Goal: Transaction & Acquisition: Book appointment/travel/reservation

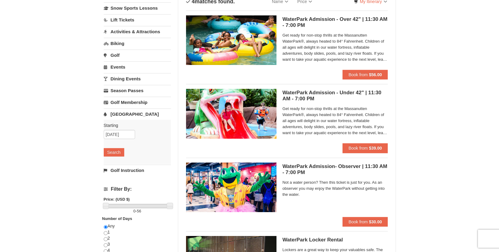
scroll to position [60, 0]
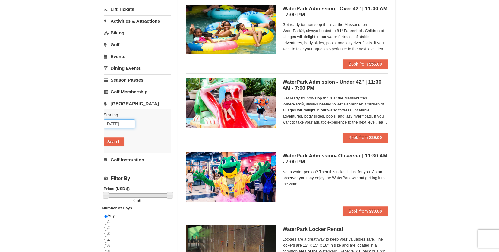
click at [116, 122] on input "[DATE]" at bounding box center [119, 123] width 31 height 9
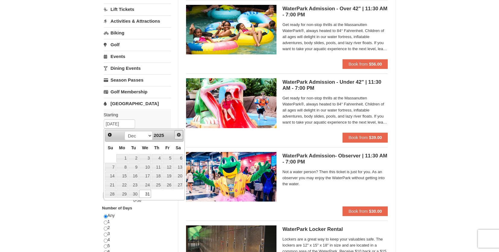
click at [179, 134] on span "Next" at bounding box center [178, 134] width 5 height 5
click at [158, 157] on link "1" at bounding box center [157, 158] width 10 height 8
type input "01/01/2026"
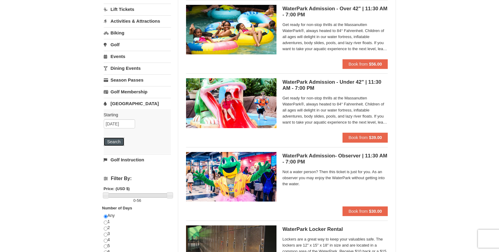
click at [112, 141] on button "Search" at bounding box center [114, 141] width 21 height 8
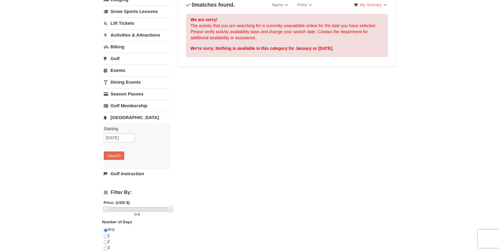
scroll to position [60, 0]
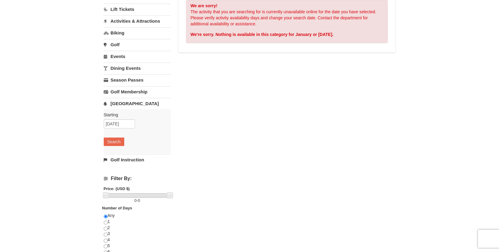
click at [119, 57] on link "Events" at bounding box center [137, 56] width 67 height 11
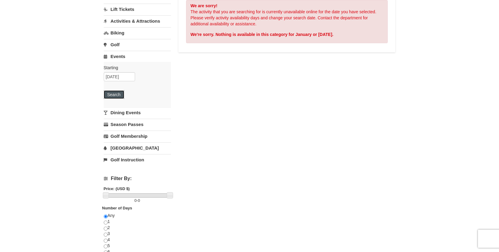
click at [114, 92] on button "Search" at bounding box center [114, 94] width 21 height 8
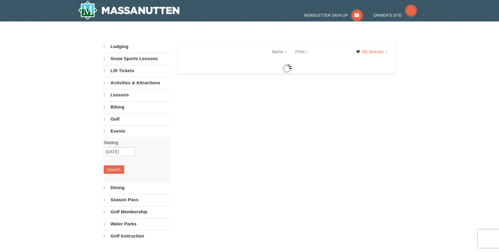
select select "9"
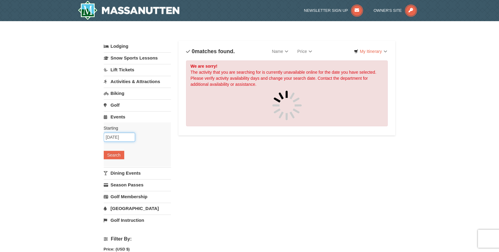
click at [120, 134] on input "01/01/2026" at bounding box center [119, 136] width 31 height 9
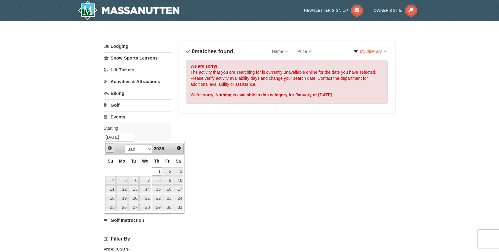
click at [111, 149] on span "Prev" at bounding box center [109, 147] width 5 height 5
click at [145, 209] on link "31" at bounding box center [145, 207] width 12 height 8
type input "[DATE]"
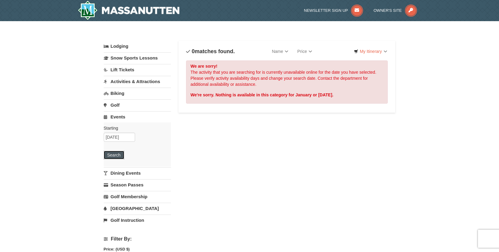
click at [107, 155] on button "Search" at bounding box center [114, 155] width 21 height 8
click at [128, 80] on link "Activities & Attractions" at bounding box center [137, 81] width 67 height 11
click at [115, 70] on link "Lift Tickets" at bounding box center [137, 69] width 67 height 11
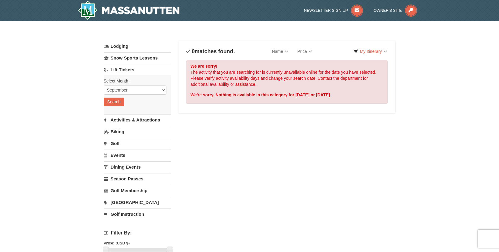
click at [118, 59] on link "Snow Sports Lessons" at bounding box center [137, 57] width 67 height 11
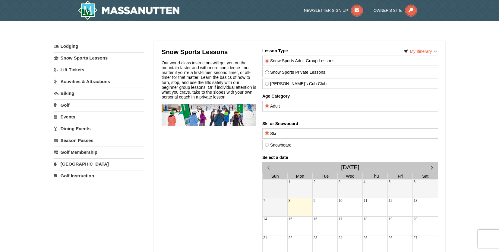
click at [80, 71] on link "Lift Tickets" at bounding box center [99, 69] width 90 height 11
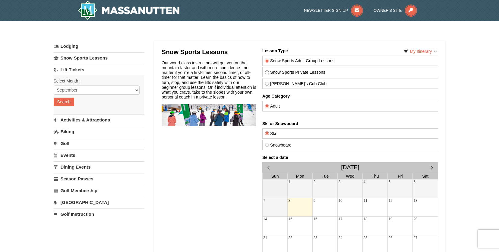
click at [80, 71] on link "Lift Tickets" at bounding box center [99, 69] width 90 height 11
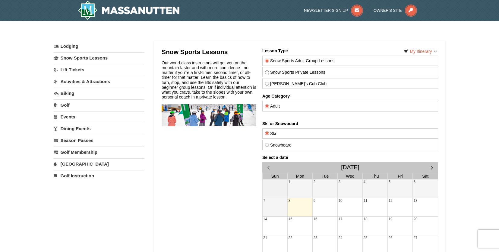
click at [82, 82] on link "Activities & Attractions" at bounding box center [99, 81] width 90 height 11
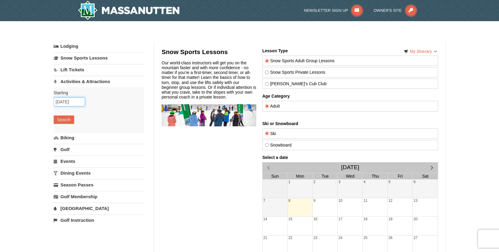
click at [73, 102] on input "09/08/2025" at bounding box center [69, 101] width 31 height 9
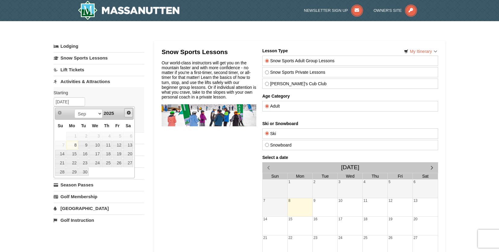
click at [126, 111] on link "Next" at bounding box center [128, 112] width 9 height 9
click at [127, 113] on span "Next" at bounding box center [128, 112] width 5 height 5
click at [73, 173] on link "29" at bounding box center [71, 171] width 11 height 8
type input "[DATE]"
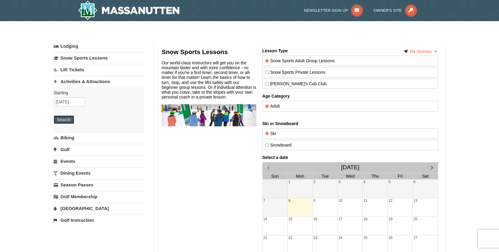
click at [62, 118] on button "Search" at bounding box center [64, 119] width 21 height 8
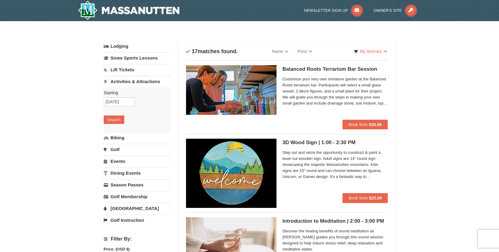
click at [123, 70] on link "Lift Tickets" at bounding box center [137, 69] width 67 height 11
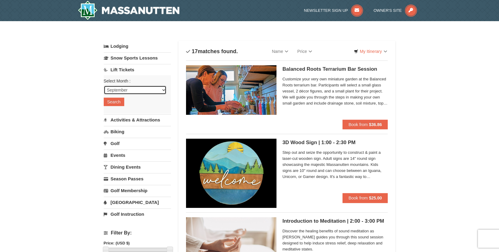
click at [120, 88] on select "September October November December January February March April May June July …" at bounding box center [135, 89] width 63 height 9
select select "12"
click at [104, 85] on select "September October November December January February March April May June July …" at bounding box center [135, 89] width 63 height 9
click at [118, 102] on button "Search" at bounding box center [114, 101] width 21 height 8
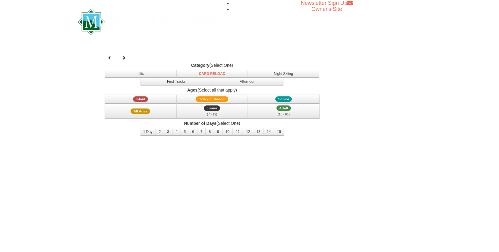
select select "12"
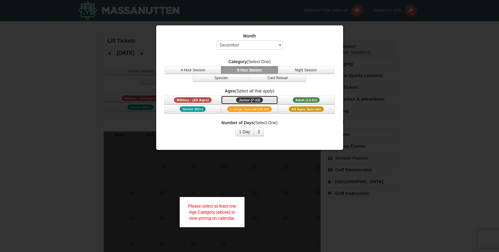
click at [242, 100] on span "Junior (7-12)" at bounding box center [249, 99] width 27 height 5
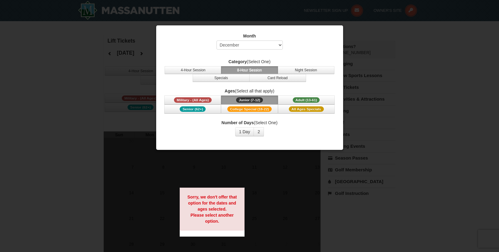
click at [410, 61] on div at bounding box center [249, 126] width 499 height 252
click at [93, 66] on div at bounding box center [249, 126] width 499 height 252
click at [336, 29] on div "Month Select September October November December January February March April M…" at bounding box center [249, 84] width 181 height 112
click at [332, 148] on div "Month Select September October November December January February March April M…" at bounding box center [250, 87] width 188 height 125
click at [245, 139] on div "Month Select September October November December January February March April M…" at bounding box center [249, 84] width 181 height 112
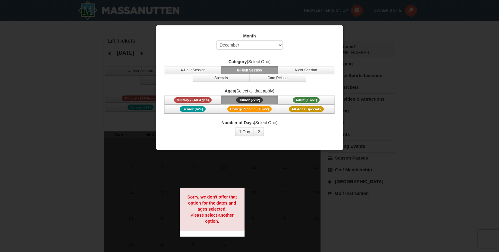
click at [418, 81] on div at bounding box center [249, 126] width 499 height 252
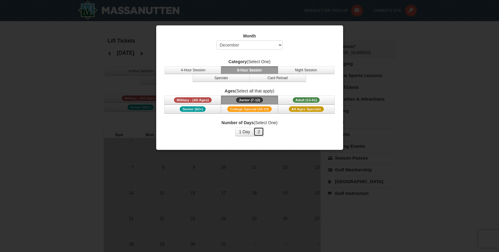
click at [259, 132] on button "2" at bounding box center [259, 131] width 10 height 9
